Goal: Task Accomplishment & Management: Manage account settings

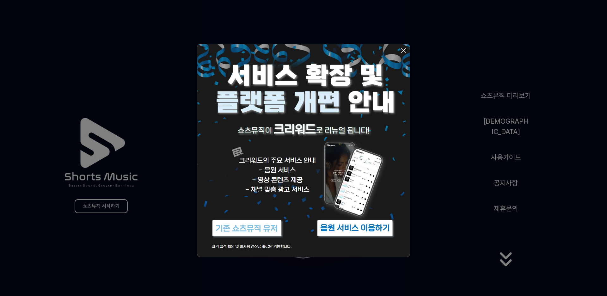
click at [229, 228] on img at bounding box center [246, 228] width 79 height 24
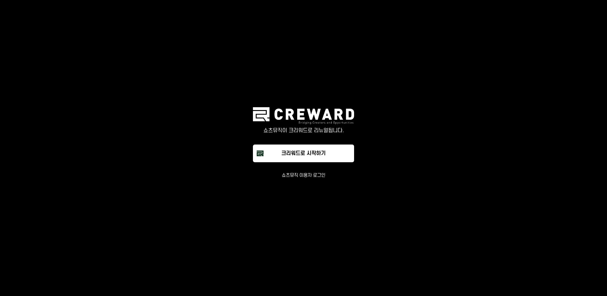
click at [311, 177] on button "쇼츠뮤직 이용자 로그인" at bounding box center [303, 175] width 44 height 6
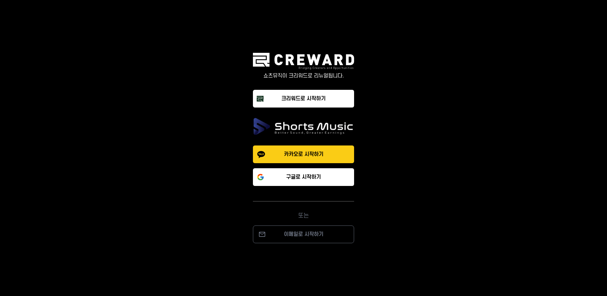
click at [292, 154] on p "카카오로 시작하기" at bounding box center [303, 154] width 39 height 8
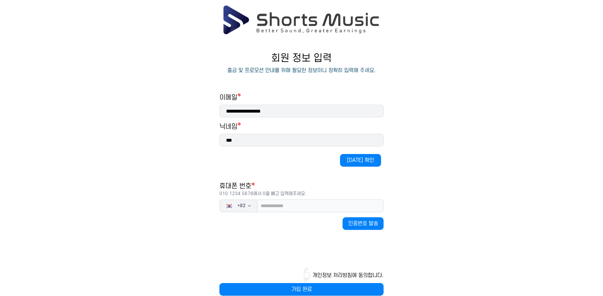
scroll to position [32, 0]
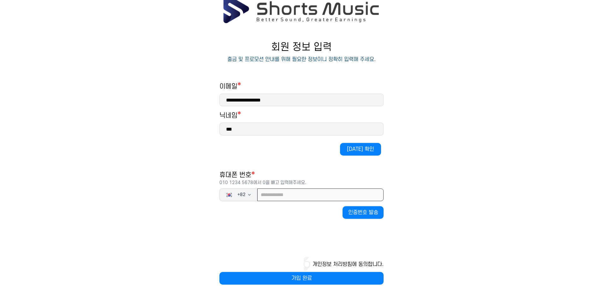
click at [287, 193] on input "tel" at bounding box center [320, 194] width 126 height 13
type input "**********"
drag, startPoint x: 361, startPoint y: 148, endPoint x: 185, endPoint y: 91, distance: 185.6
click at [185, 93] on main "**********" at bounding box center [301, 145] width 603 height 303
click at [370, 217] on button "인증번호 발송" at bounding box center [363, 212] width 41 height 13
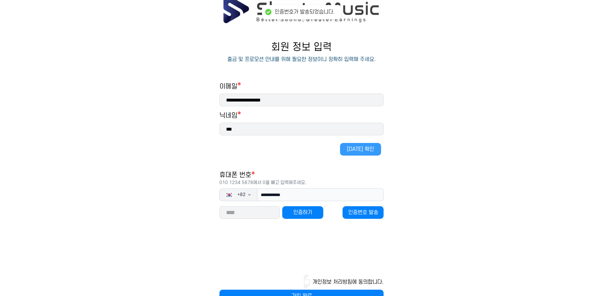
click at [366, 149] on button "중복 확인" at bounding box center [360, 149] width 41 height 13
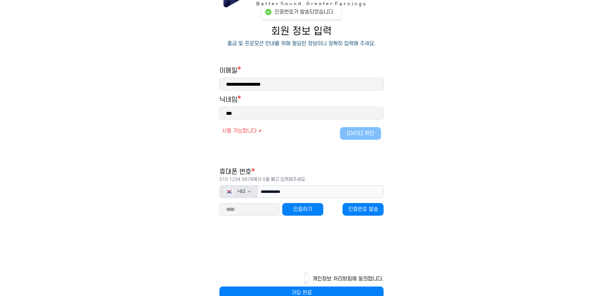
scroll to position [63, 0]
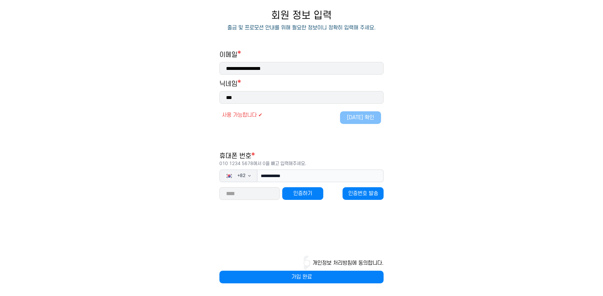
click at [256, 198] on input "number" at bounding box center [250, 193] width 60 height 13
type input "*****"
drag, startPoint x: 322, startPoint y: 195, endPoint x: 316, endPoint y: 200, distance: 8.0
click at [322, 195] on button "인증하기" at bounding box center [302, 193] width 41 height 13
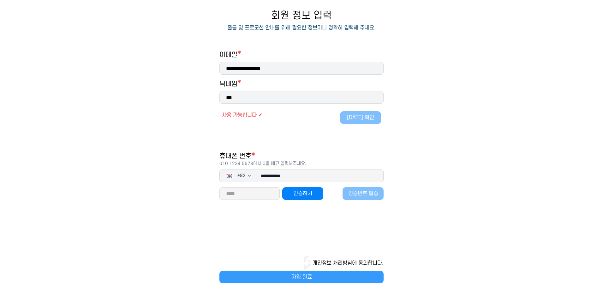
click at [304, 275] on button "가입 완료" at bounding box center [302, 276] width 164 height 13
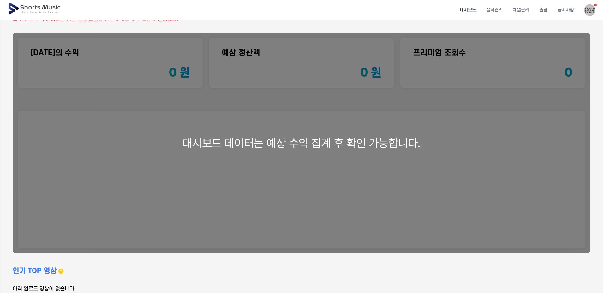
scroll to position [93, 0]
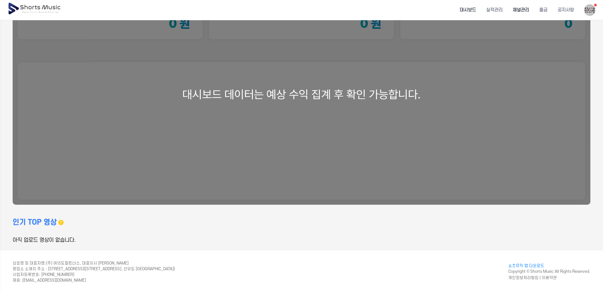
click at [522, 10] on li "채널관리" at bounding box center [521, 10] width 27 height 17
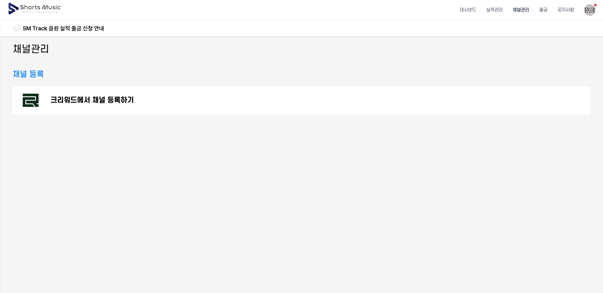
click at [109, 100] on p "크리워드에서 채널 등록하기" at bounding box center [92, 100] width 83 height 8
click at [35, 9] on img at bounding box center [35, 9] width 55 height 18
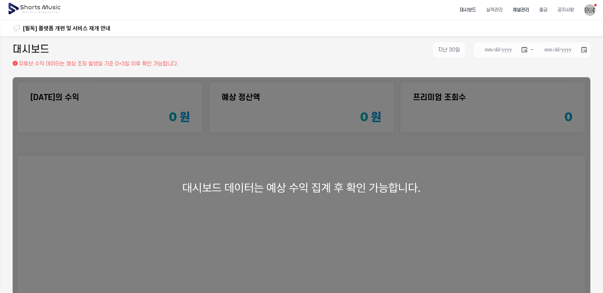
click at [522, 9] on li "채널관리" at bounding box center [521, 10] width 27 height 17
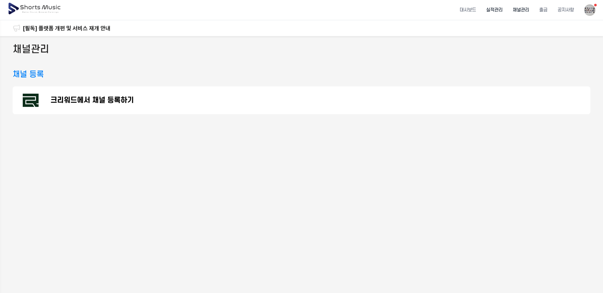
click at [498, 12] on li "실적관리" at bounding box center [494, 10] width 27 height 17
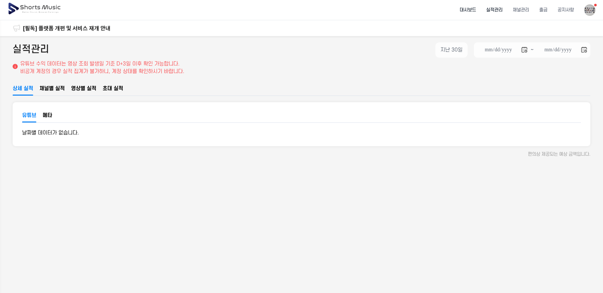
click at [463, 9] on li "대시보드" at bounding box center [468, 10] width 27 height 17
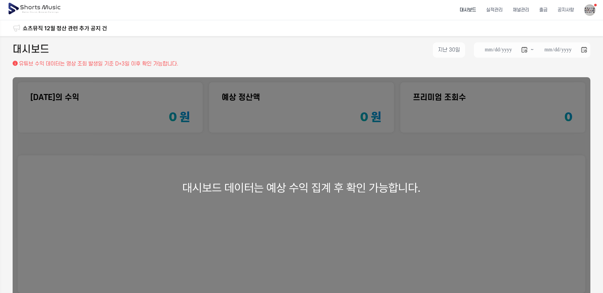
click at [591, 10] on img at bounding box center [589, 9] width 11 height 11
click at [570, 27] on link "알림 99+" at bounding box center [573, 25] width 40 height 11
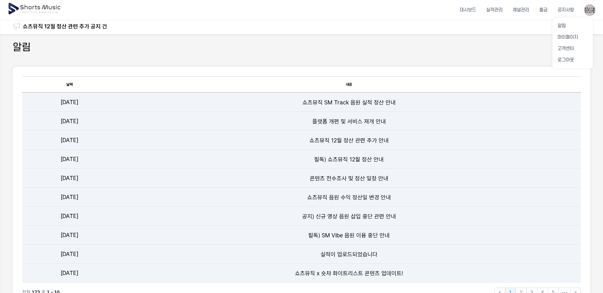
scroll to position [32, 0]
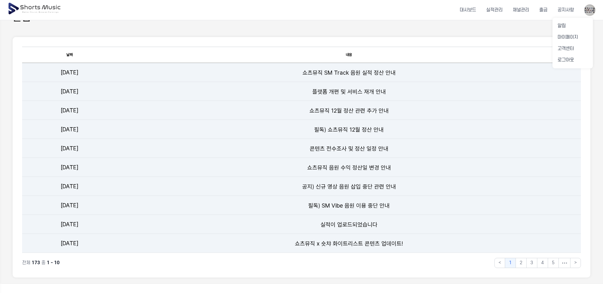
click at [363, 72] on button at bounding box center [301, 146] width 603 height 293
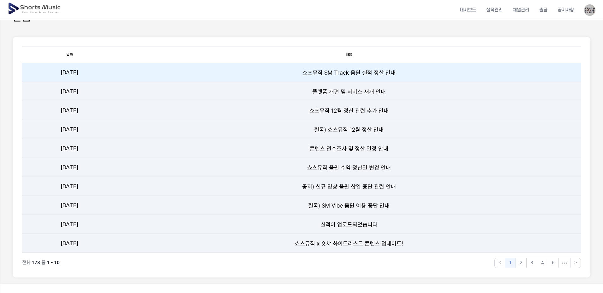
click at [75, 71] on td "2025-01-24" at bounding box center [69, 72] width 95 height 19
click at [73, 71] on td "2025-01-24" at bounding box center [69, 72] width 95 height 19
click at [349, 76] on td "쇼츠뮤직 SM Track 음원 실적 정산 안내" at bounding box center [349, 72] width 464 height 19
click at [347, 81] on td "쇼츠뮤직 SM Track 음원 실적 정산 안내" at bounding box center [349, 72] width 464 height 19
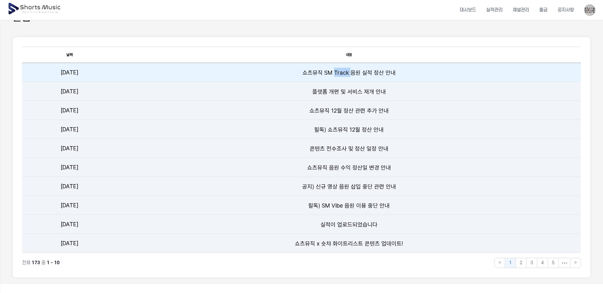
click at [347, 81] on td "쇼츠뮤직 SM Track 음원 실적 정산 안내" at bounding box center [349, 72] width 464 height 19
click at [343, 74] on link "쇼츠뮤직 SM Track 음원 실적 정산 안내" at bounding box center [349, 72] width 93 height 7
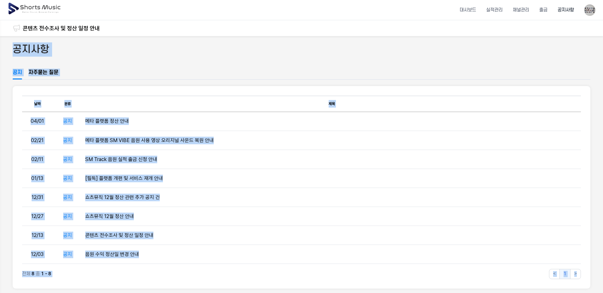
click at [343, 74] on ul "공지 자주묻는 질문" at bounding box center [302, 74] width 578 height 11
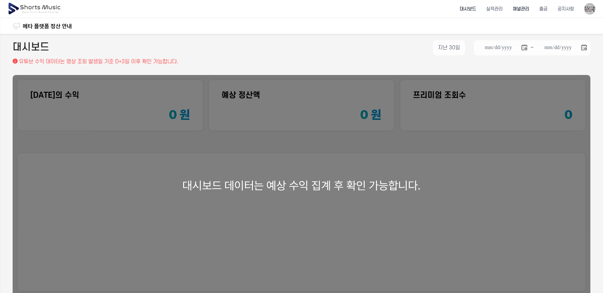
click at [523, 11] on li "채널관리" at bounding box center [521, 9] width 27 height 17
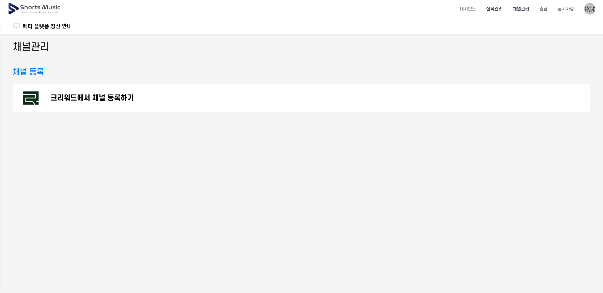
click at [496, 9] on li "실적관리" at bounding box center [494, 9] width 27 height 17
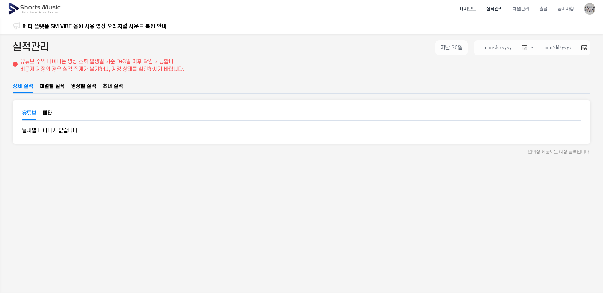
click at [467, 8] on li "대시보드" at bounding box center [468, 9] width 27 height 17
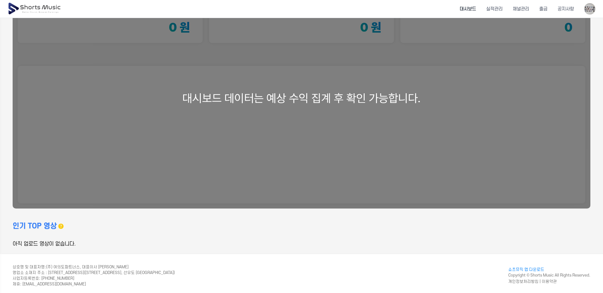
scroll to position [91, 0]
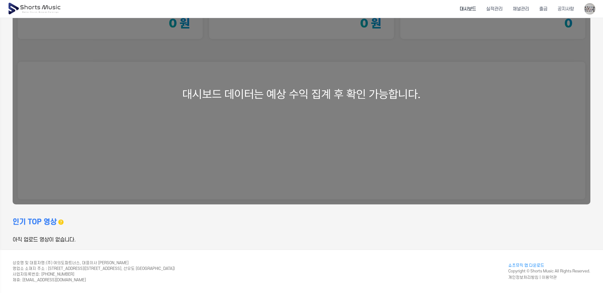
click at [46, 225] on h3 "인기 TOP 영상" at bounding box center [35, 222] width 44 height 10
